Goal: Check status: Check status

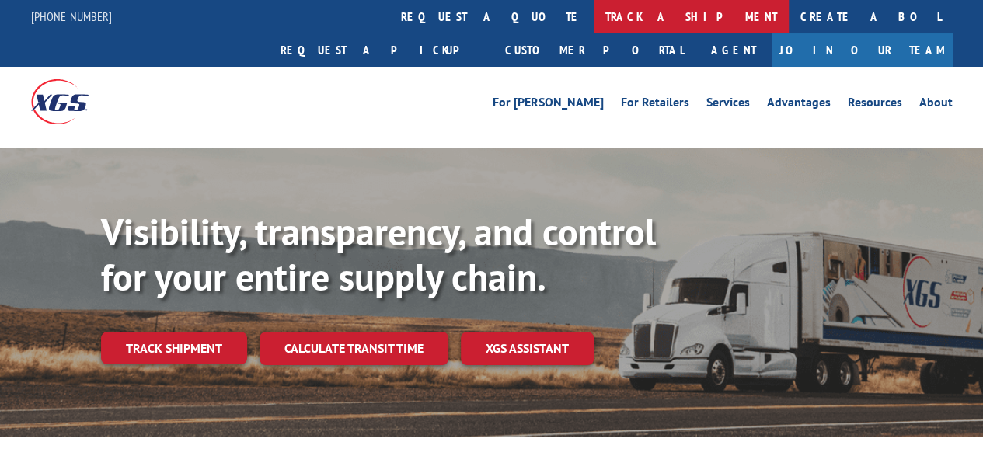
click at [594, 15] on link "track a shipment" at bounding box center [691, 16] width 195 height 33
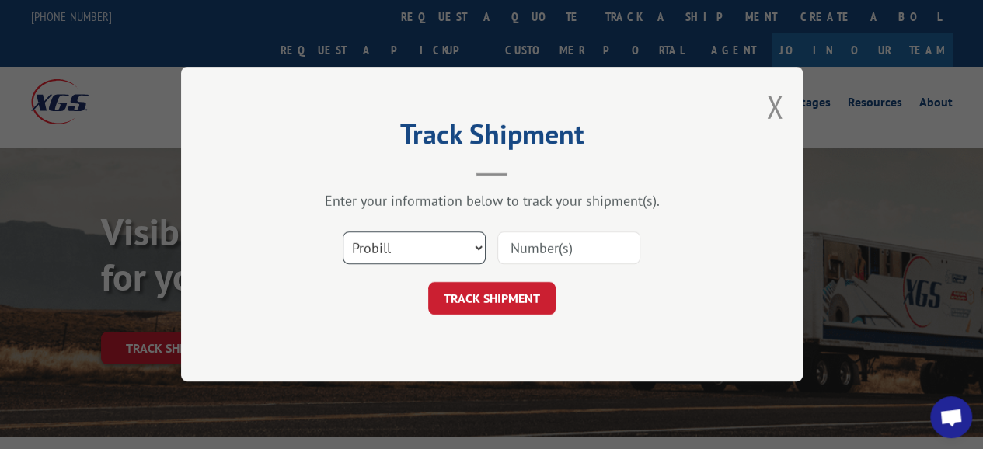
click at [476, 254] on select "Select category... Probill BOL PO" at bounding box center [414, 248] width 143 height 33
select select "bol"
click at [343, 233] on select "Select category... Probill BOL PO" at bounding box center [414, 248] width 143 height 33
drag, startPoint x: 565, startPoint y: 256, endPoint x: 548, endPoint y: 251, distance: 17.9
click at [548, 251] on input at bounding box center [568, 248] width 143 height 33
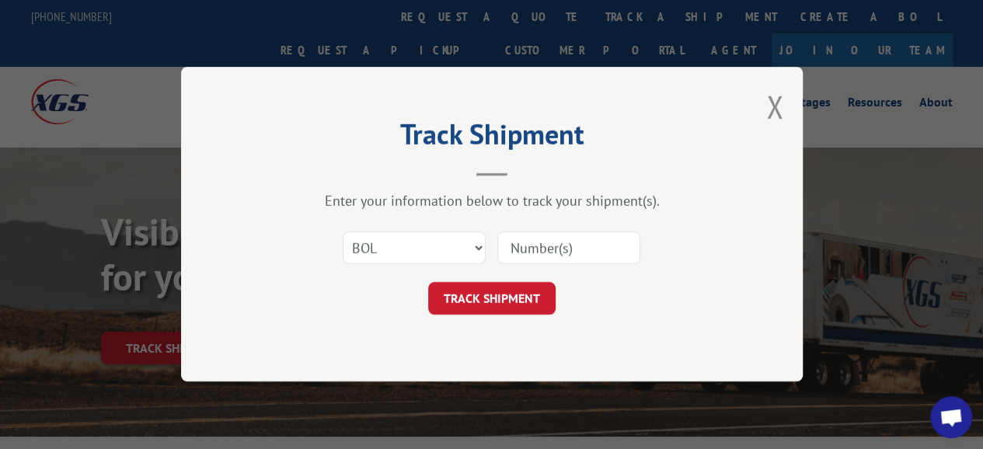
paste input "5474673"
type input "5474673"
click at [511, 301] on button "TRACK SHIPMENT" at bounding box center [491, 299] width 127 height 33
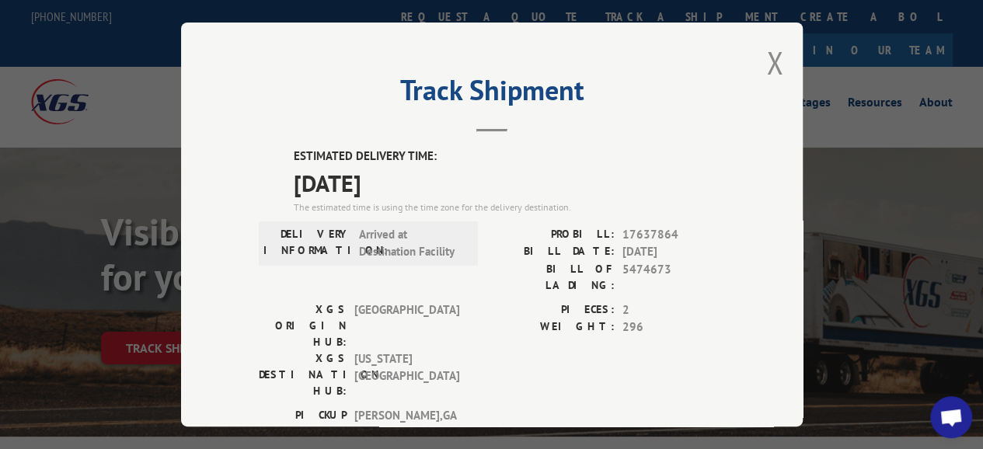
click at [588, 120] on header "Track Shipment" at bounding box center [492, 105] width 466 height 53
click at [770, 60] on button "Close modal" at bounding box center [774, 62] width 17 height 41
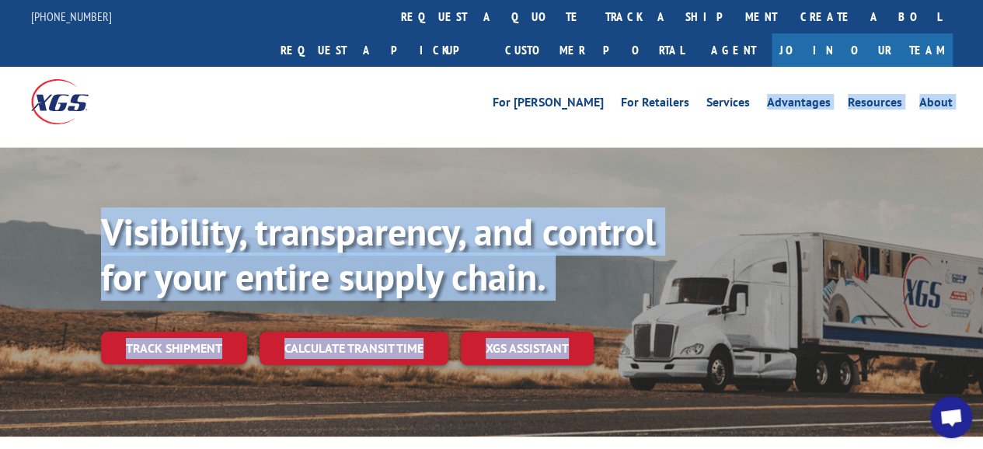
drag, startPoint x: 770, startPoint y: 60, endPoint x: 531, endPoint y: 346, distance: 373.0
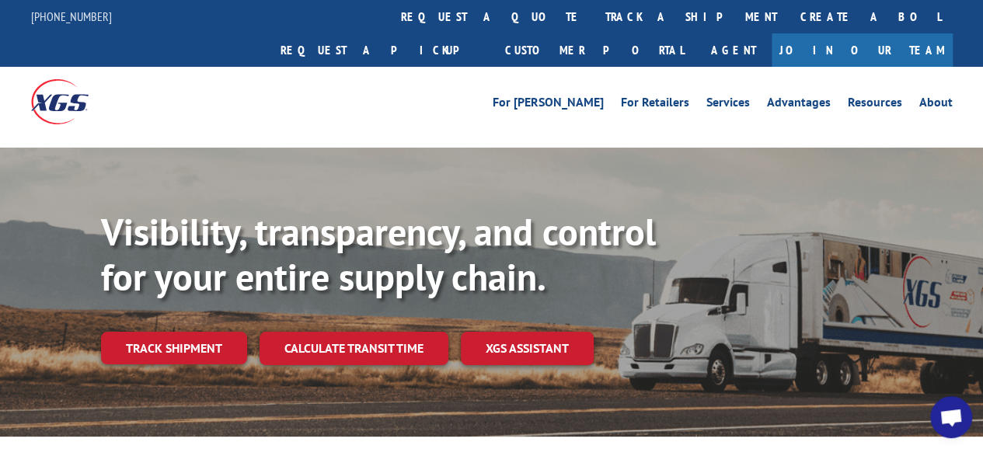
click at [642, 297] on div "Visibility, transparency, and control for your entire supply chain. Track shipm…" at bounding box center [542, 318] width 882 height 217
